Goal: Navigation & Orientation: Find specific page/section

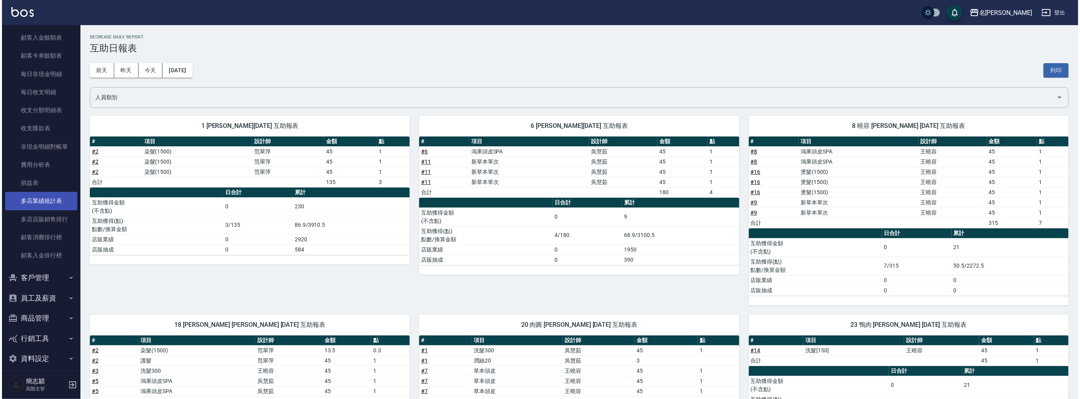
scroll to position [615, 0]
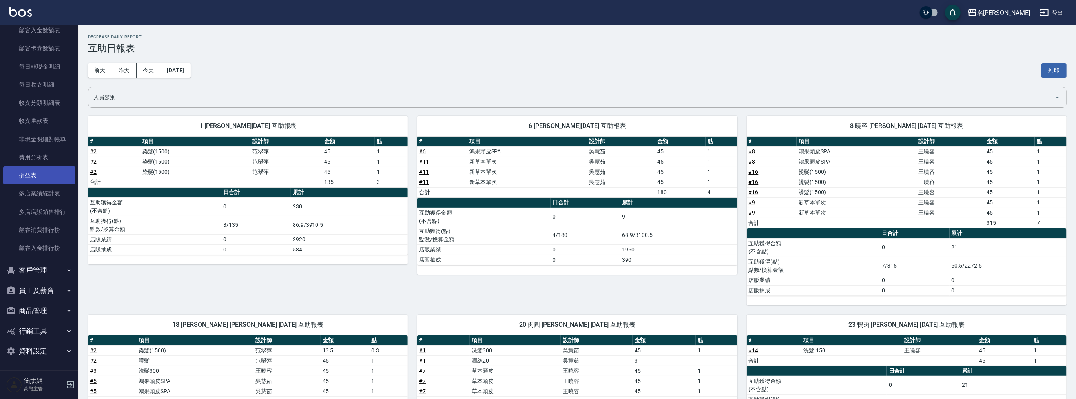
click at [39, 181] on link "損益表" at bounding box center [39, 175] width 72 height 18
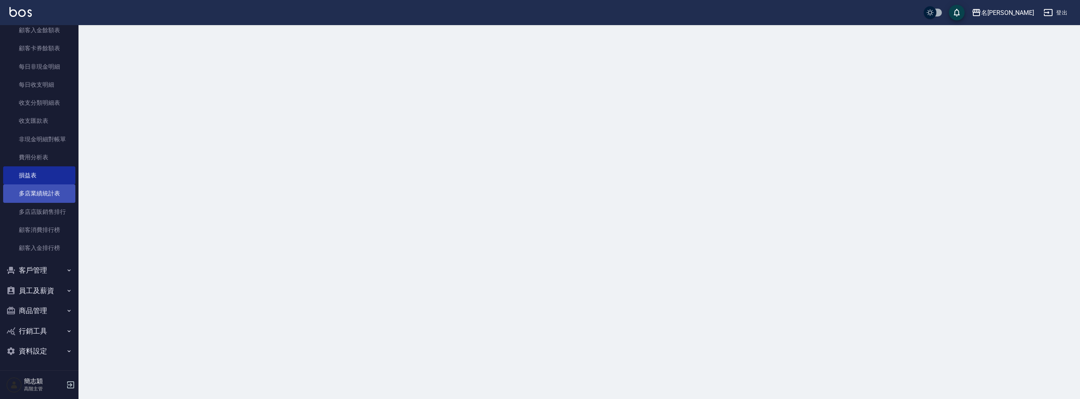
click at [42, 192] on link "多店業績統計表" at bounding box center [39, 193] width 72 height 18
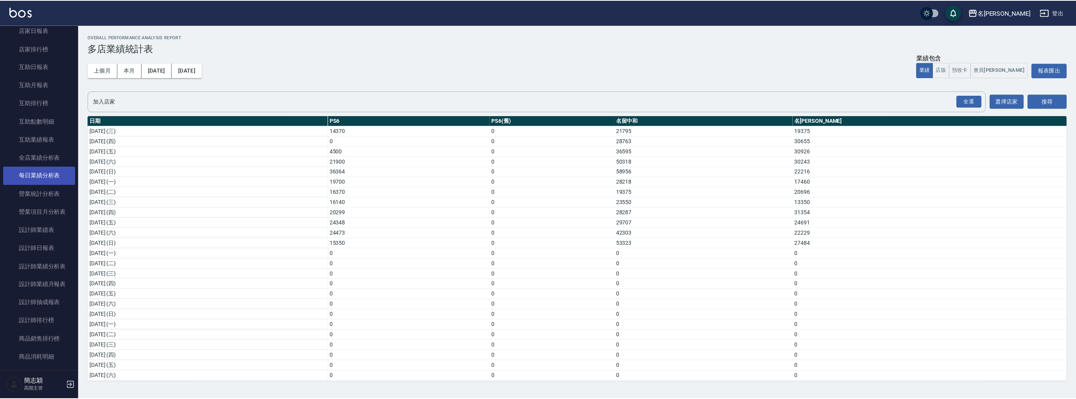
scroll to position [103, 0]
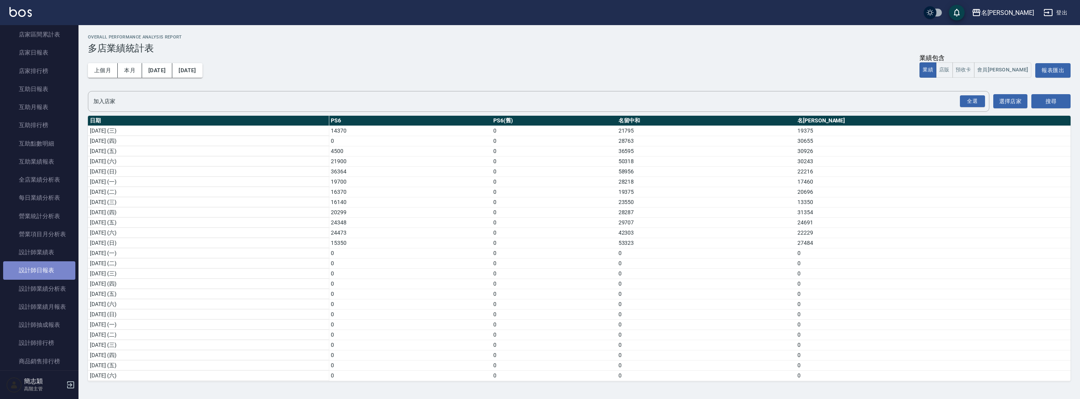
click at [57, 267] on link "設計師日報表" at bounding box center [39, 270] width 72 height 18
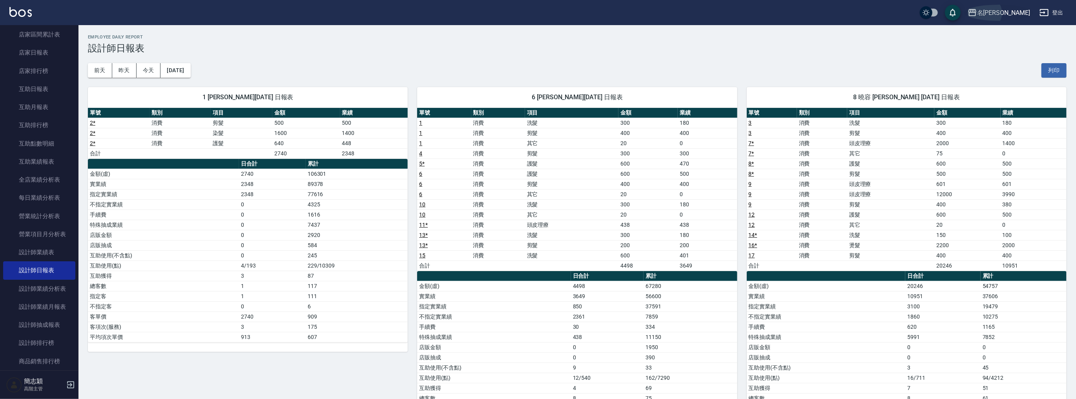
click at [1014, 8] on div "名[PERSON_NAME]" at bounding box center [1003, 13] width 53 height 10
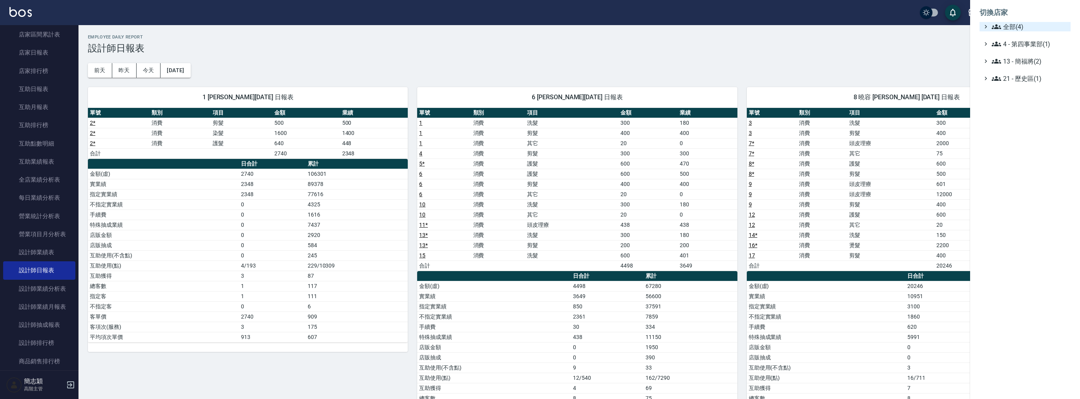
click at [1005, 30] on span "全部(4)" at bounding box center [1030, 26] width 76 height 9
click at [1016, 64] on span "名留中和" at bounding box center [1029, 62] width 77 height 9
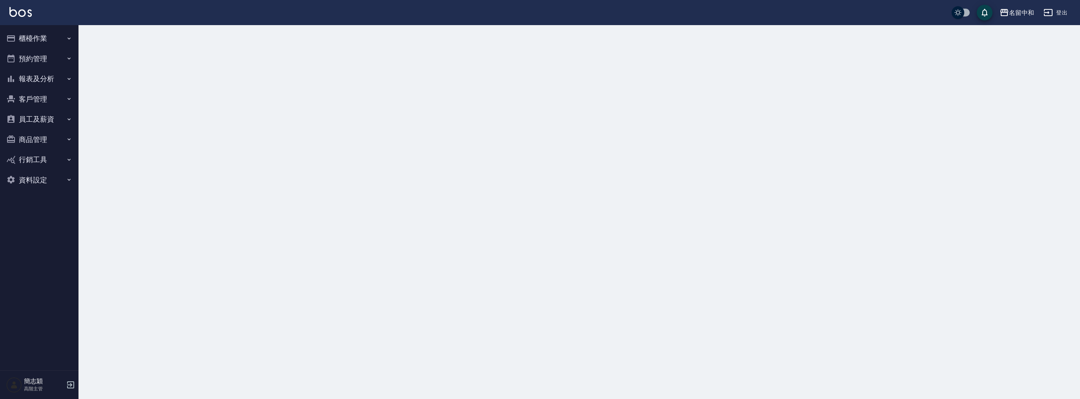
click at [41, 73] on button "報表及分析" at bounding box center [39, 79] width 72 height 20
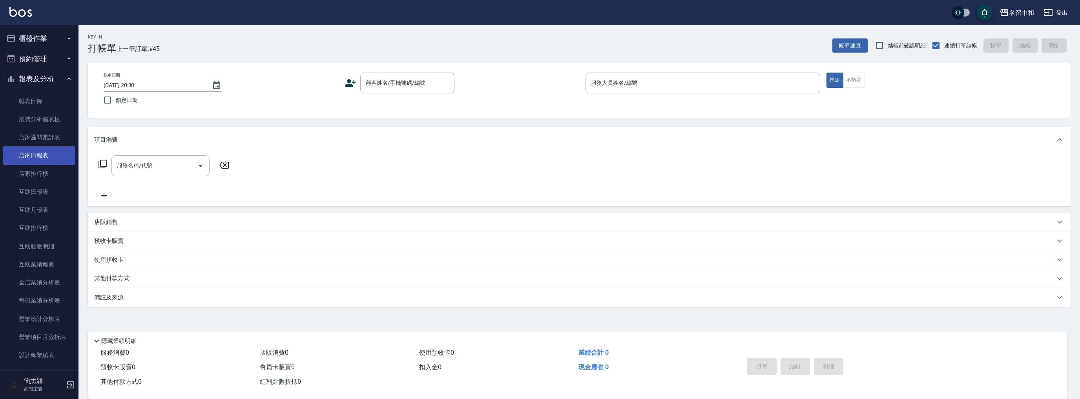
click at [51, 158] on link "店家日報表" at bounding box center [39, 155] width 72 height 18
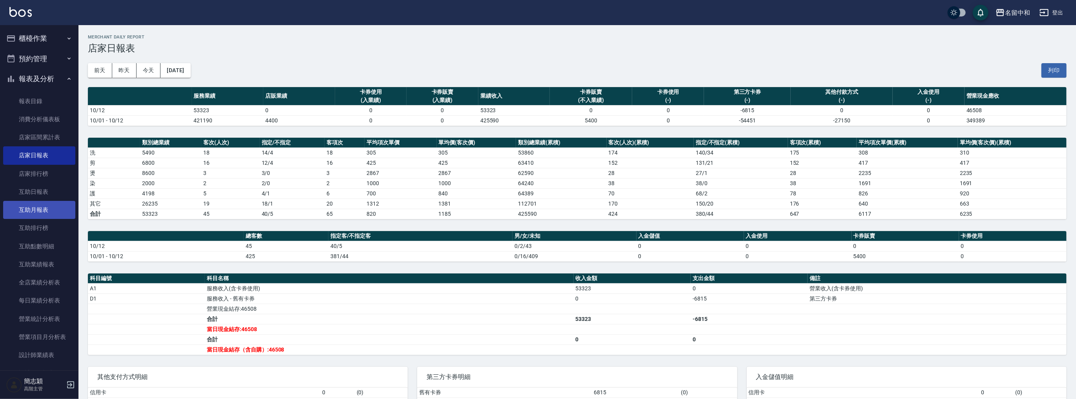
scroll to position [146, 0]
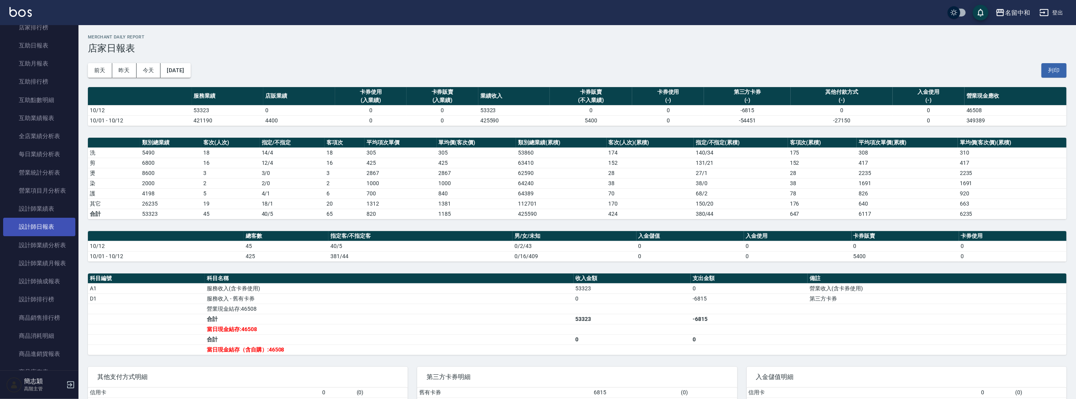
click at [49, 227] on link "設計師日報表" at bounding box center [39, 227] width 72 height 18
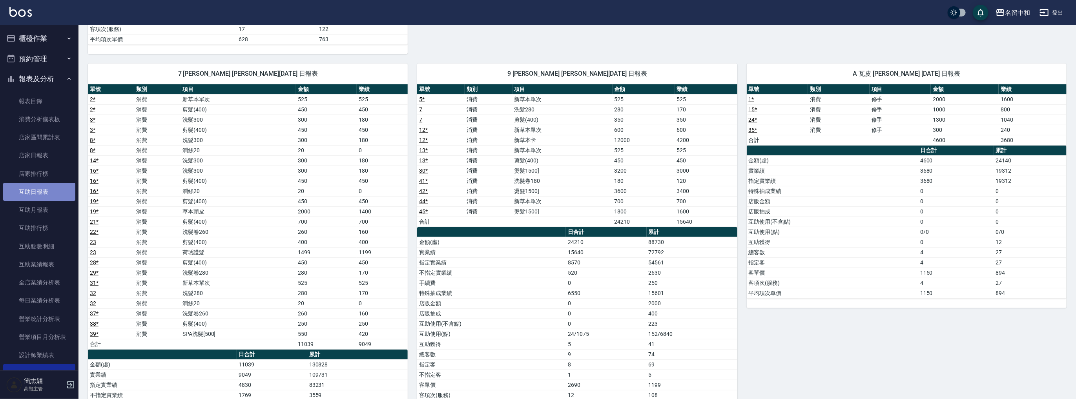
click at [40, 189] on link "互助日報表" at bounding box center [39, 192] width 72 height 18
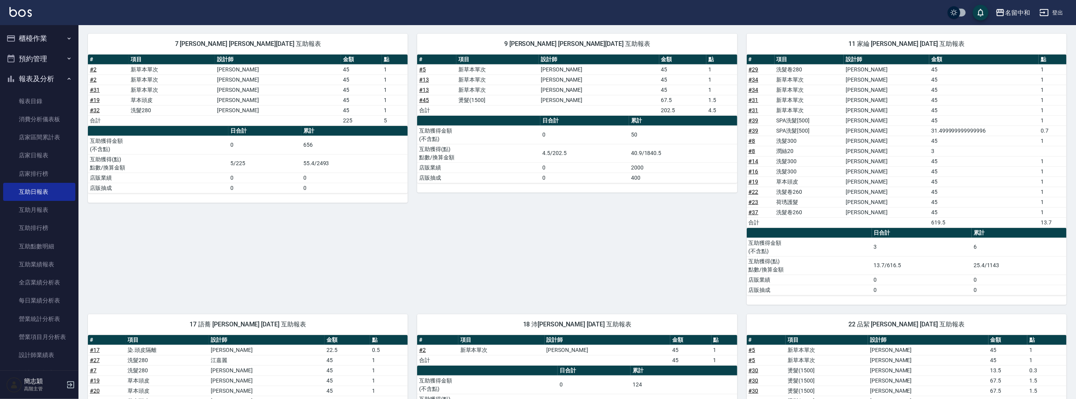
scroll to position [208, 0]
